Goal: Task Accomplishment & Management: Manage account settings

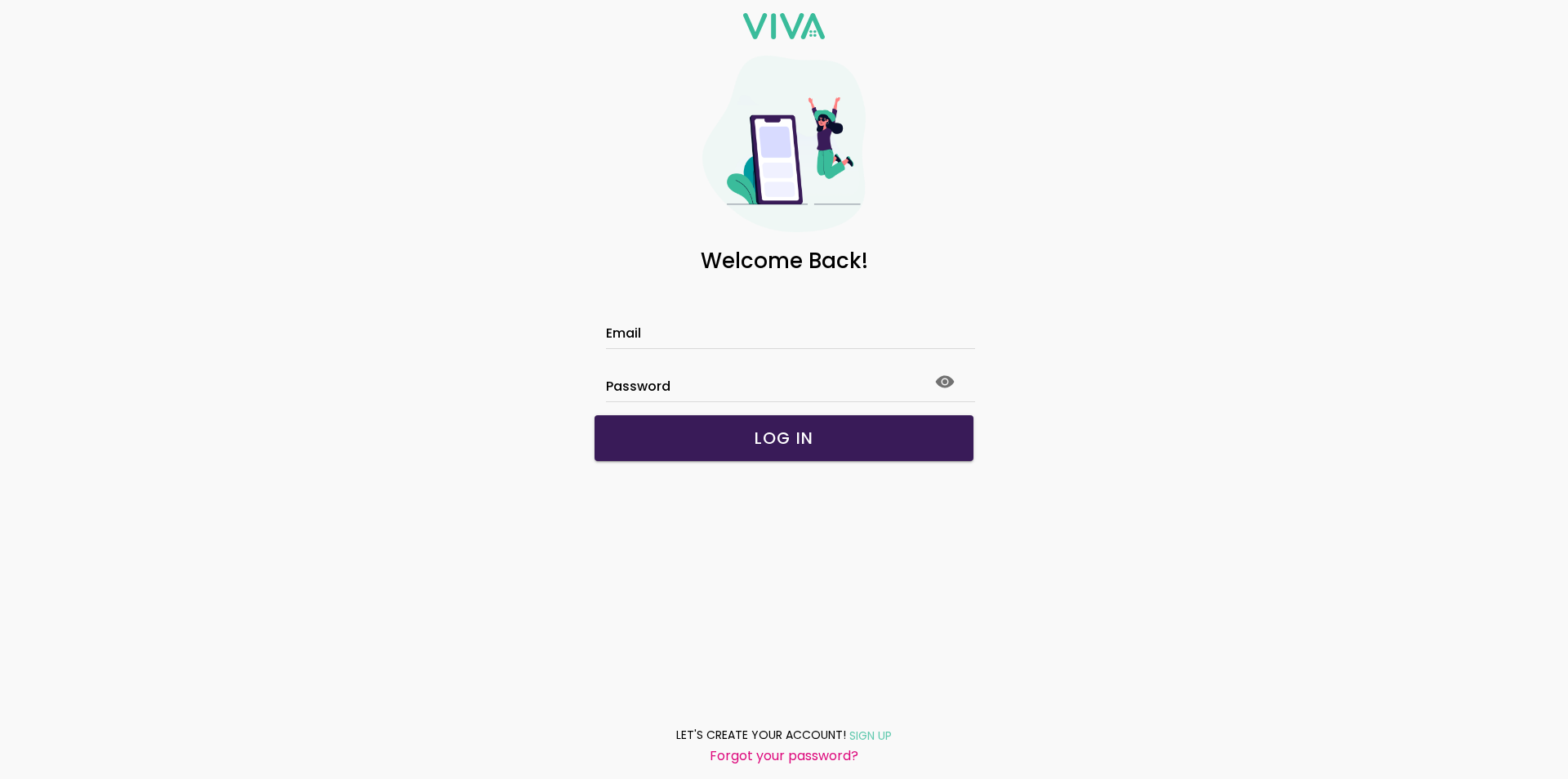
click at [762, 320] on label "Email" at bounding box center [784, 325] width 357 height 46
click at [762, 328] on input "Email" at bounding box center [784, 335] width 357 height 14
click at [730, 328] on input "Email" at bounding box center [784, 335] width 357 height 14
click at [714, 338] on input "Email" at bounding box center [784, 335] width 357 height 14
type input "**********"
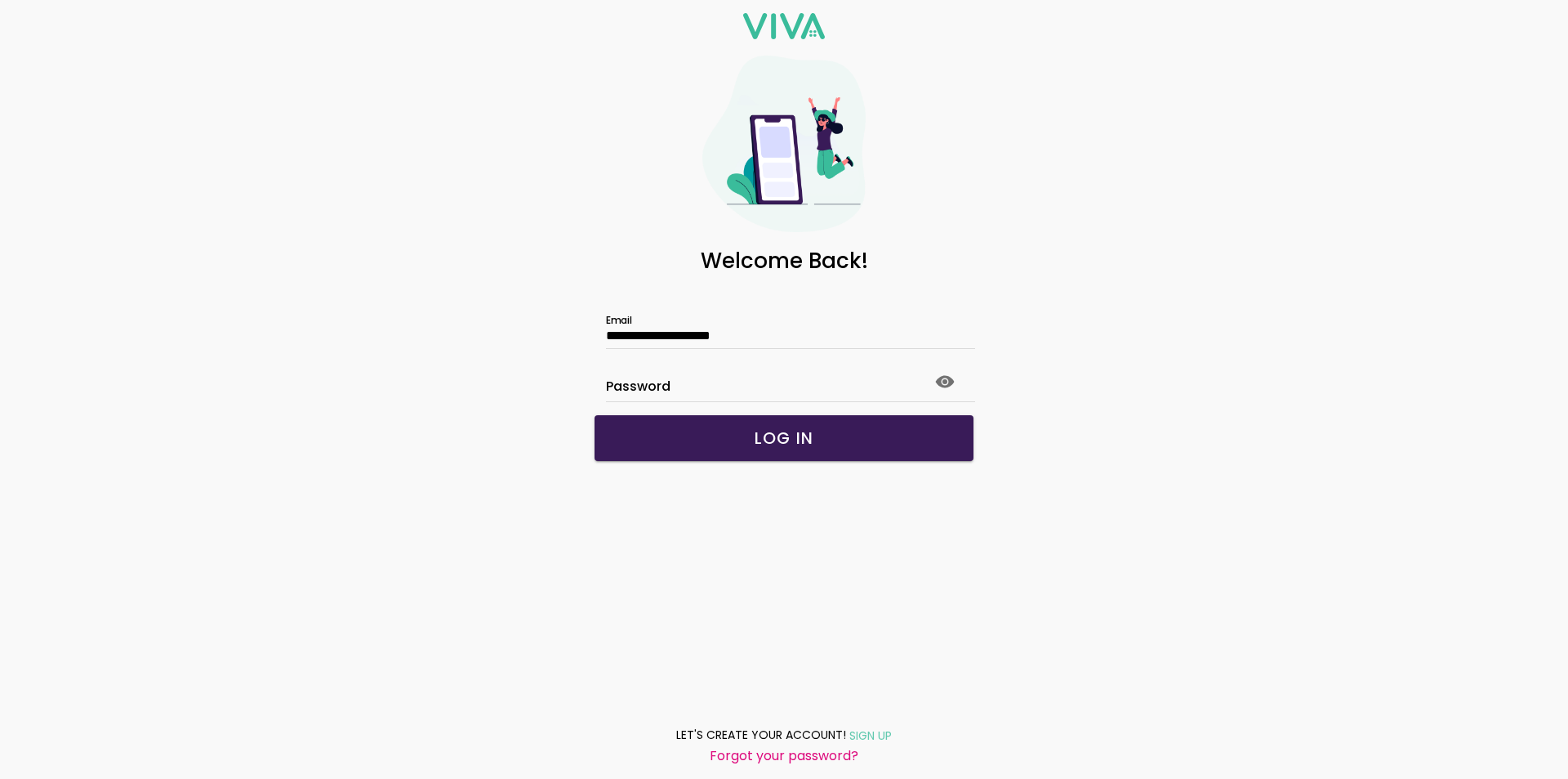
click at [0, 0] on slot "Forgot your password?" at bounding box center [0, 0] width 0 height 0
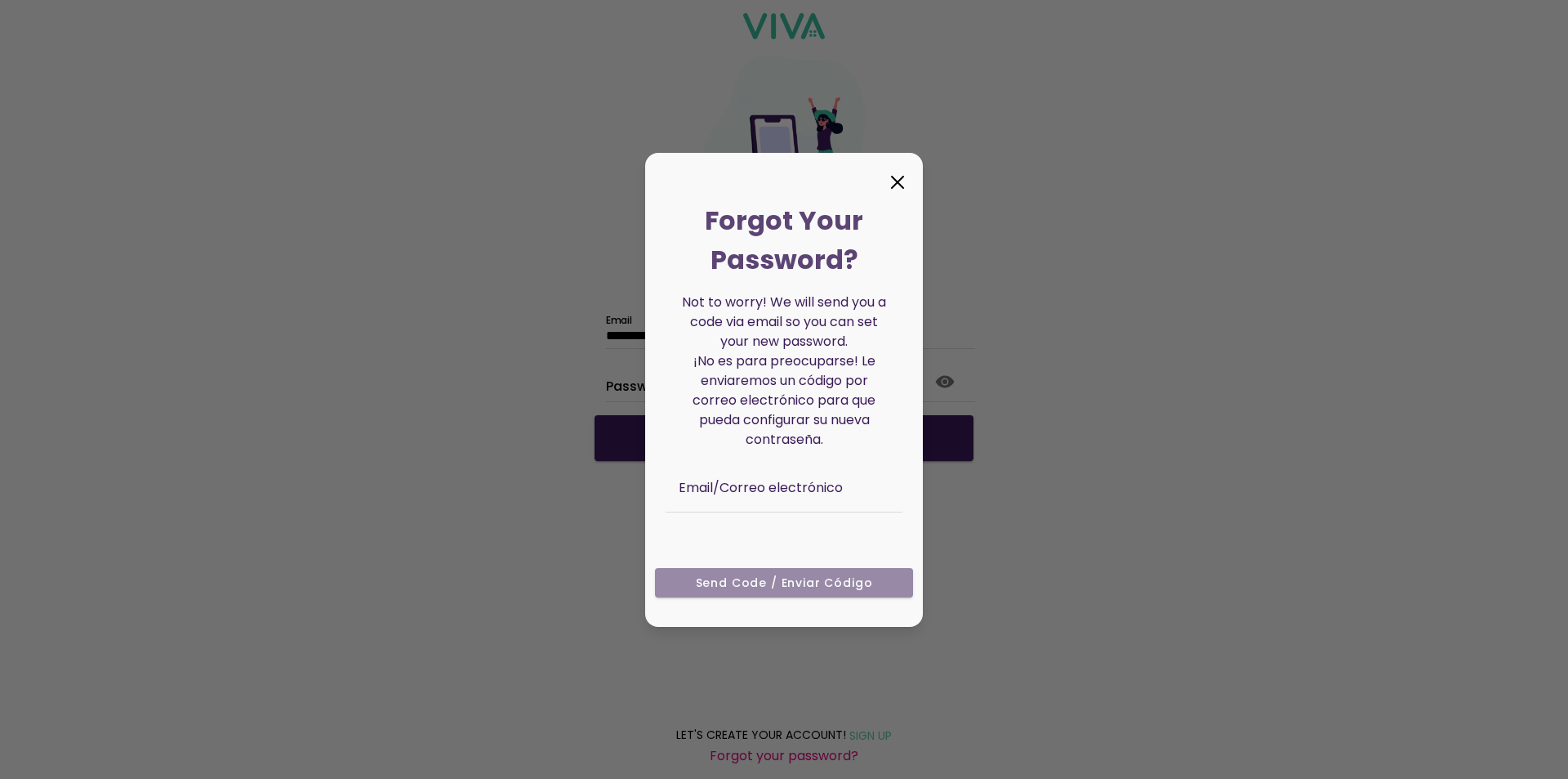
click at [814, 579] on ion-col "Send Code / Enviar código" at bounding box center [784, 587] width 270 height 54
click at [721, 579] on ion-col "Send Code / Enviar código" at bounding box center [784, 587] width 270 height 54
click at [896, 180] on icon at bounding box center [898, 183] width 12 height 12
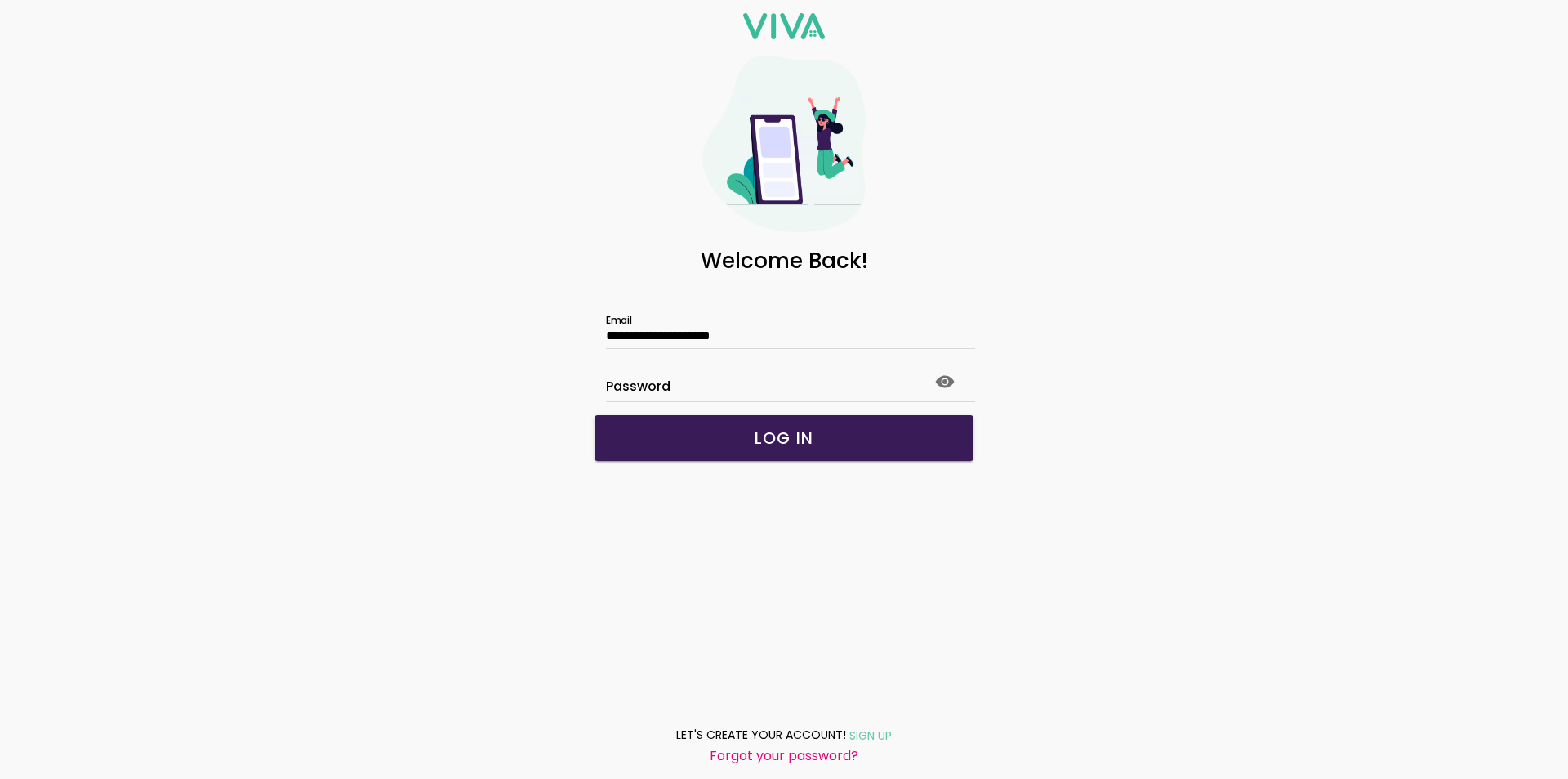
click at [0, 0] on slot "Forgot your password?" at bounding box center [0, 0] width 0 height 0
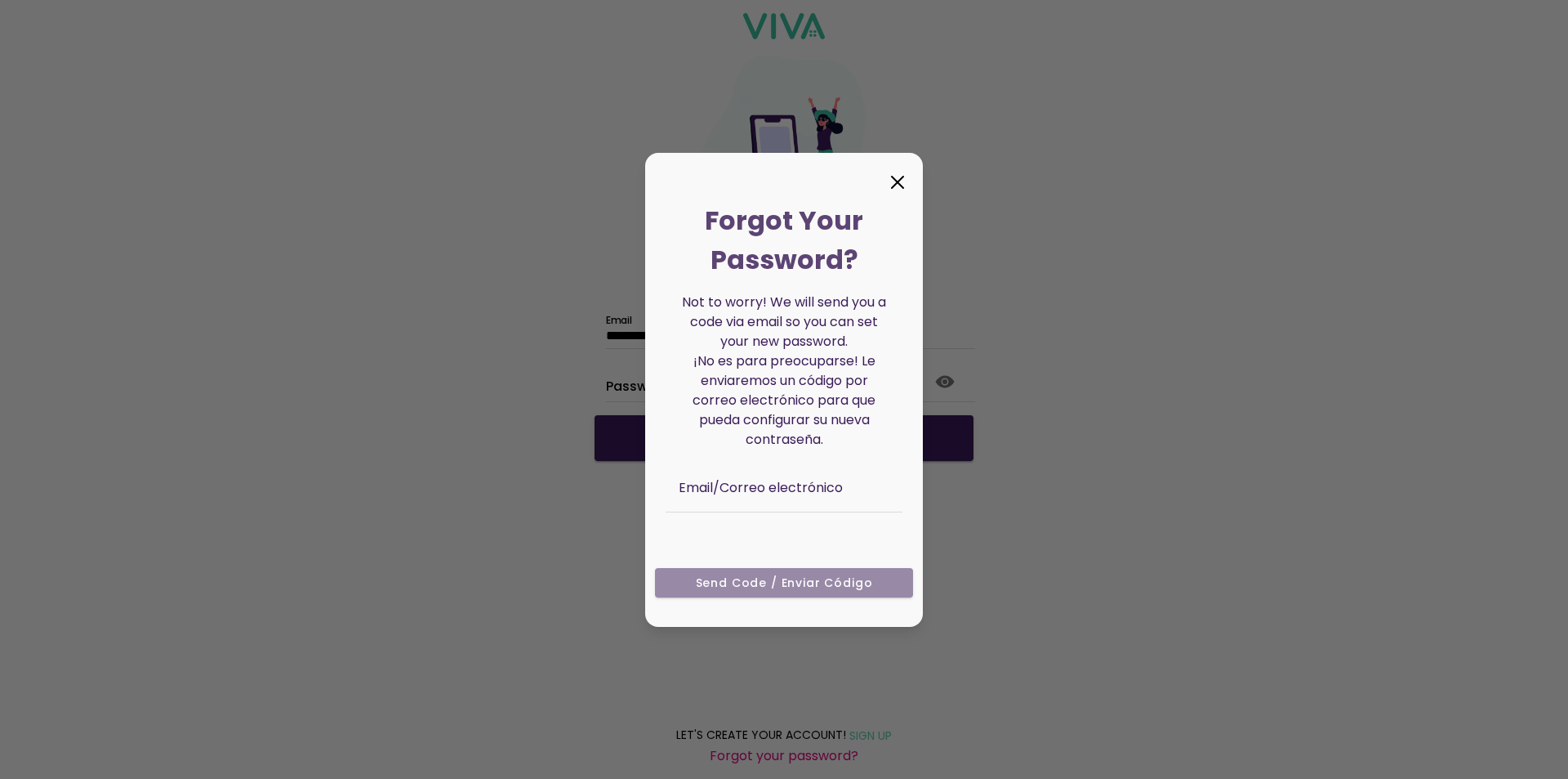
click at [742, 756] on ion-modal "Forgot Your Password? Not to worry! We will send you a code via email so you ca…" at bounding box center [784, 389] width 1568 height 779
click at [729, 642] on ion-backdrop at bounding box center [784, 389] width 1568 height 779
